Goal: Task Accomplishment & Management: Manage account settings

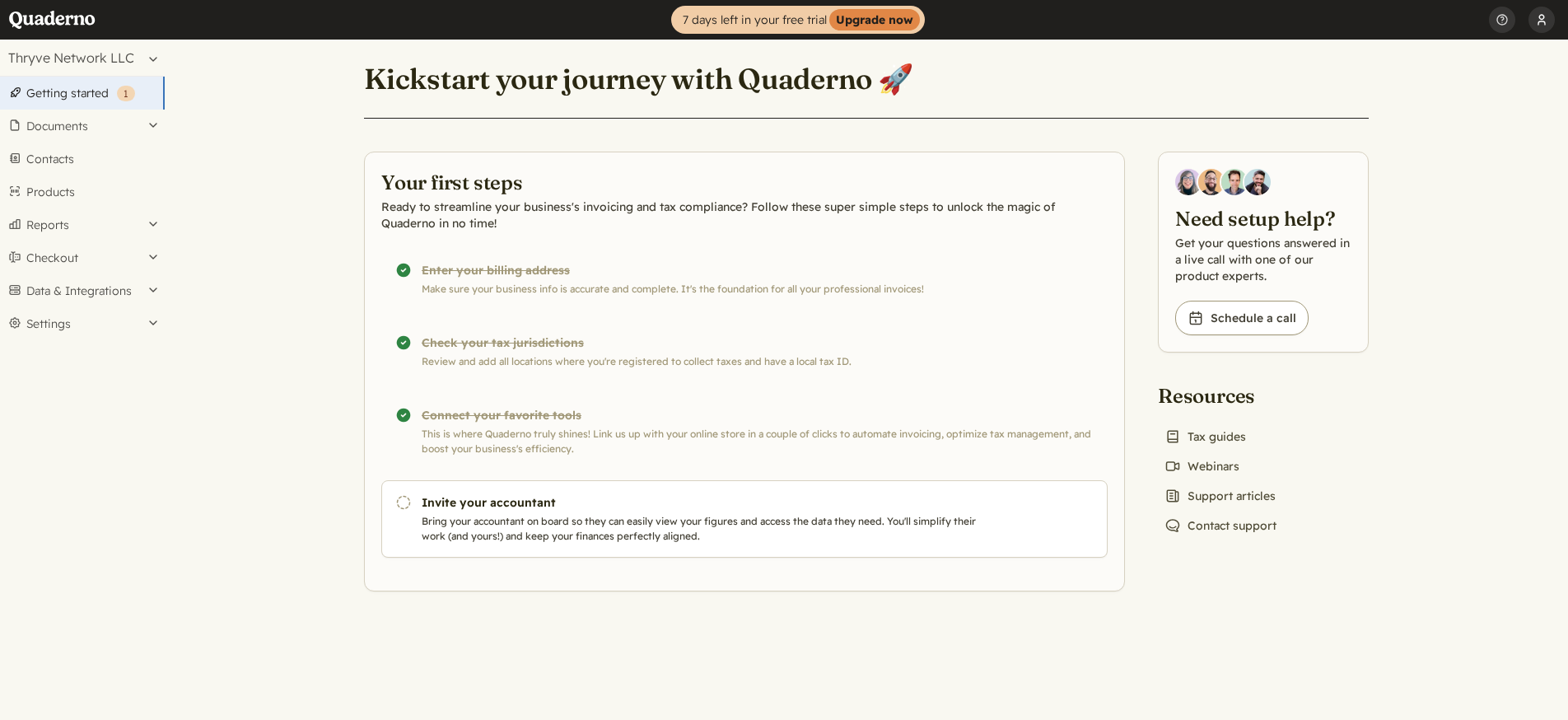
click at [1538, 21] on button "user_52bbb6f5" at bounding box center [1542, 20] width 26 height 39
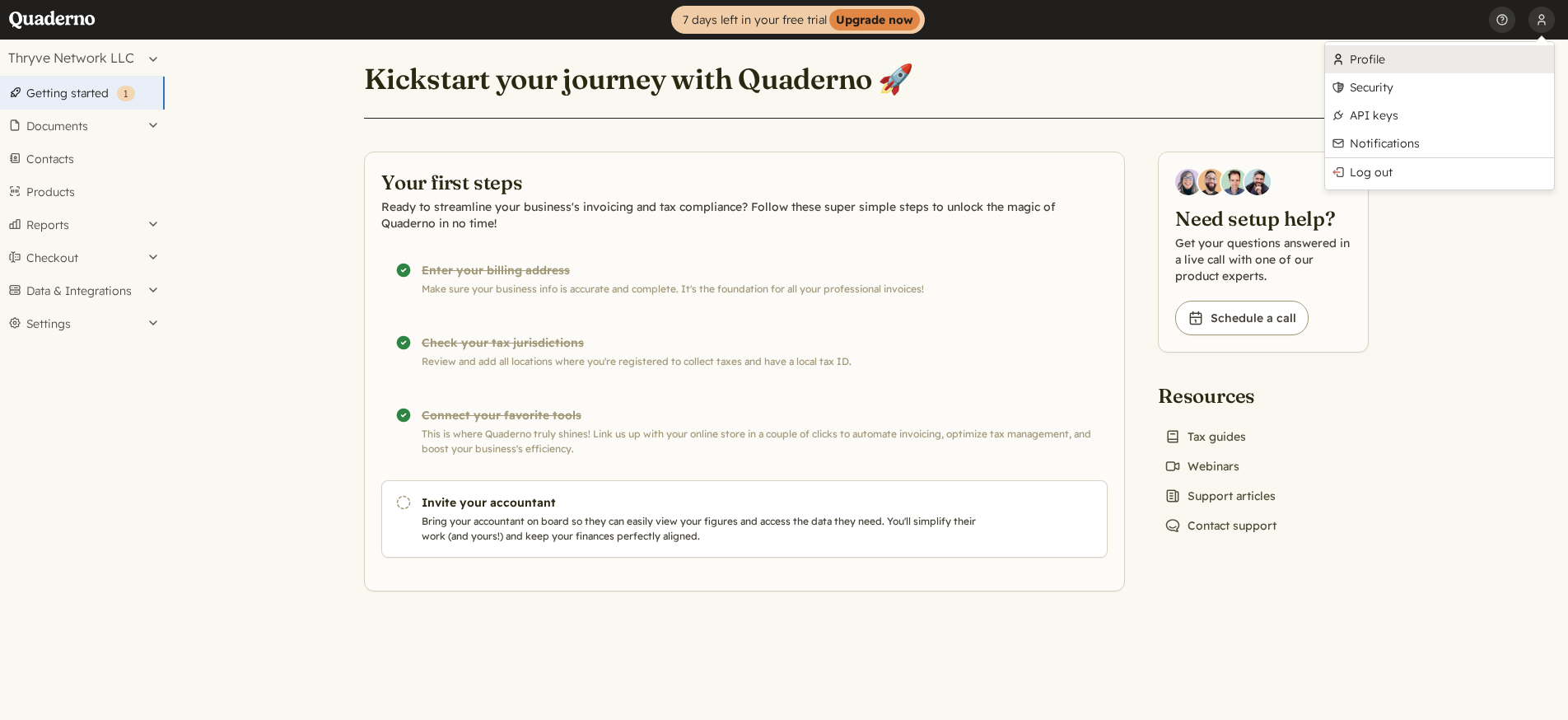
click at [1396, 66] on link "Profile" at bounding box center [1440, 59] width 229 height 28
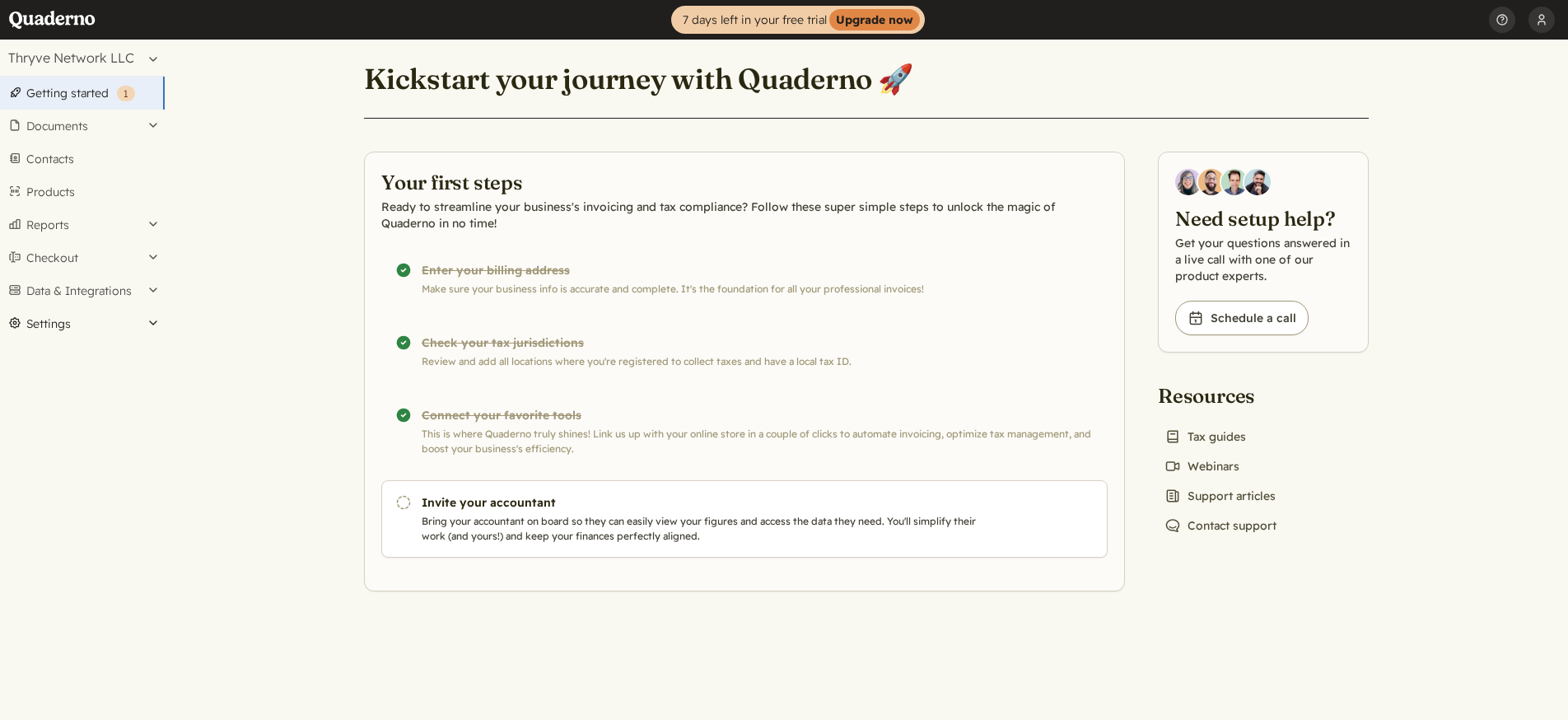
click at [112, 328] on button "Settings" at bounding box center [82, 323] width 165 height 33
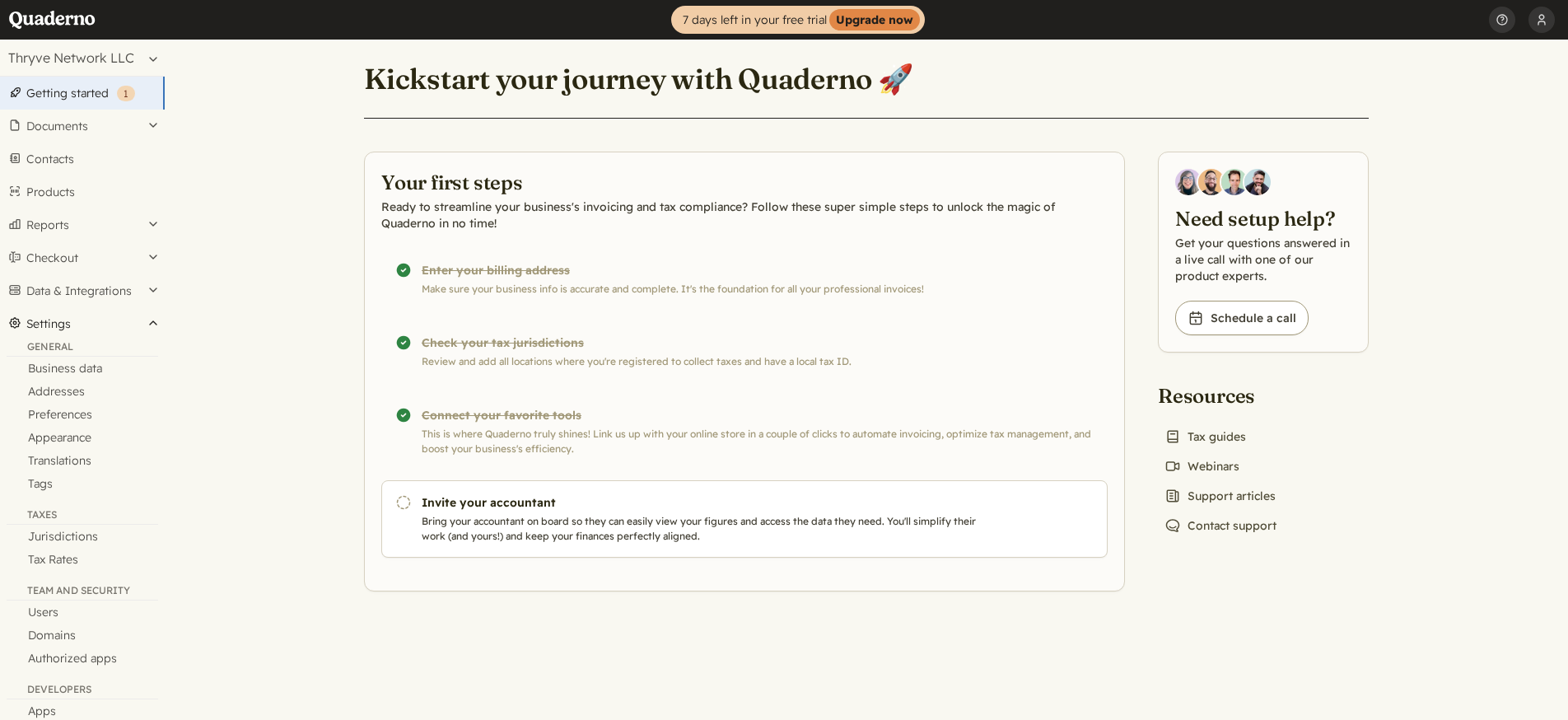
click at [65, 319] on button "Settings" at bounding box center [82, 323] width 165 height 33
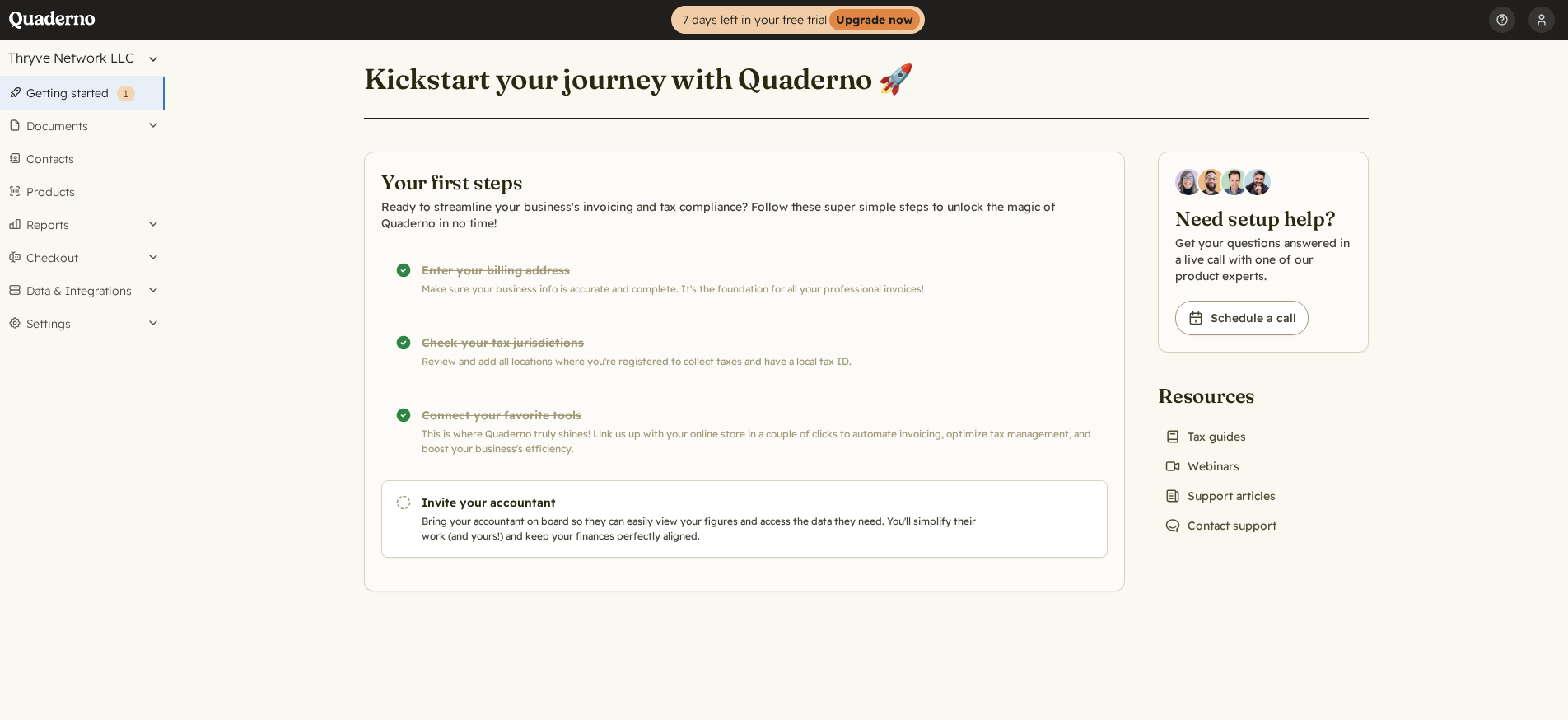
click at [79, 51] on button "Thryve Network LLC" at bounding box center [82, 57] width 165 height 37
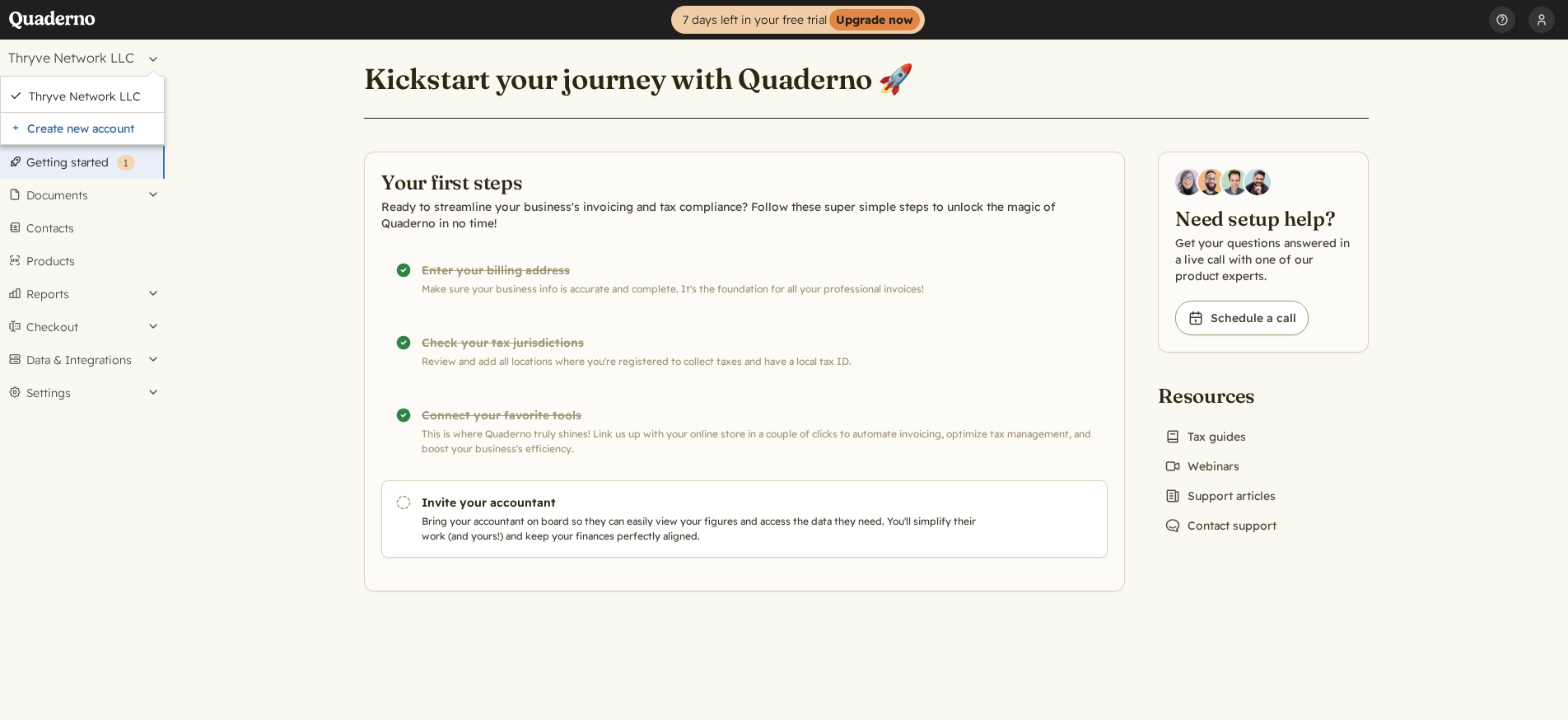
click at [1120, 97] on header "Kickstart your journey with Quaderno 🚀" at bounding box center [867, 88] width 1005 height 59
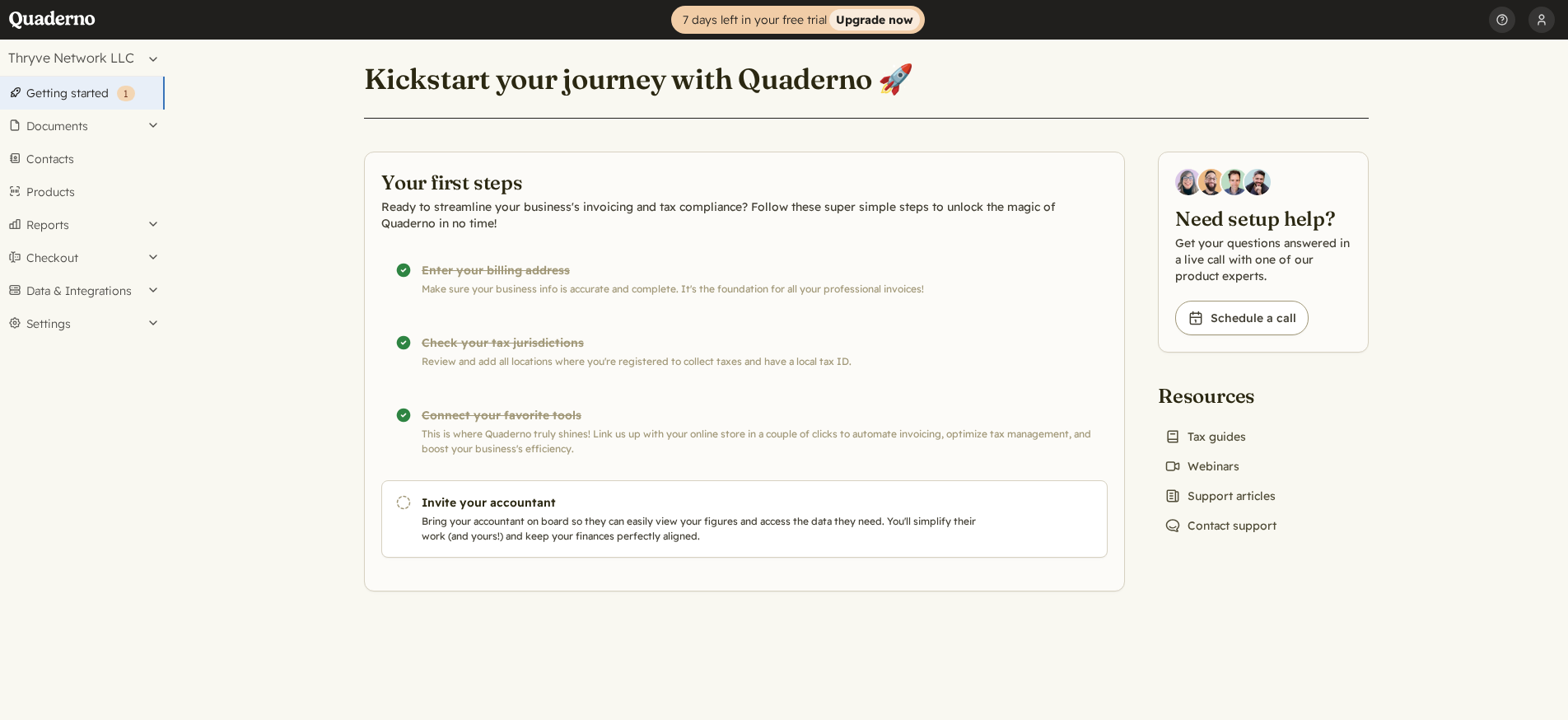
click at [760, 23] on link "7 days left in your free trial Upgrade now" at bounding box center [798, 20] width 254 height 28
